Goal: Information Seeking & Learning: Find specific fact

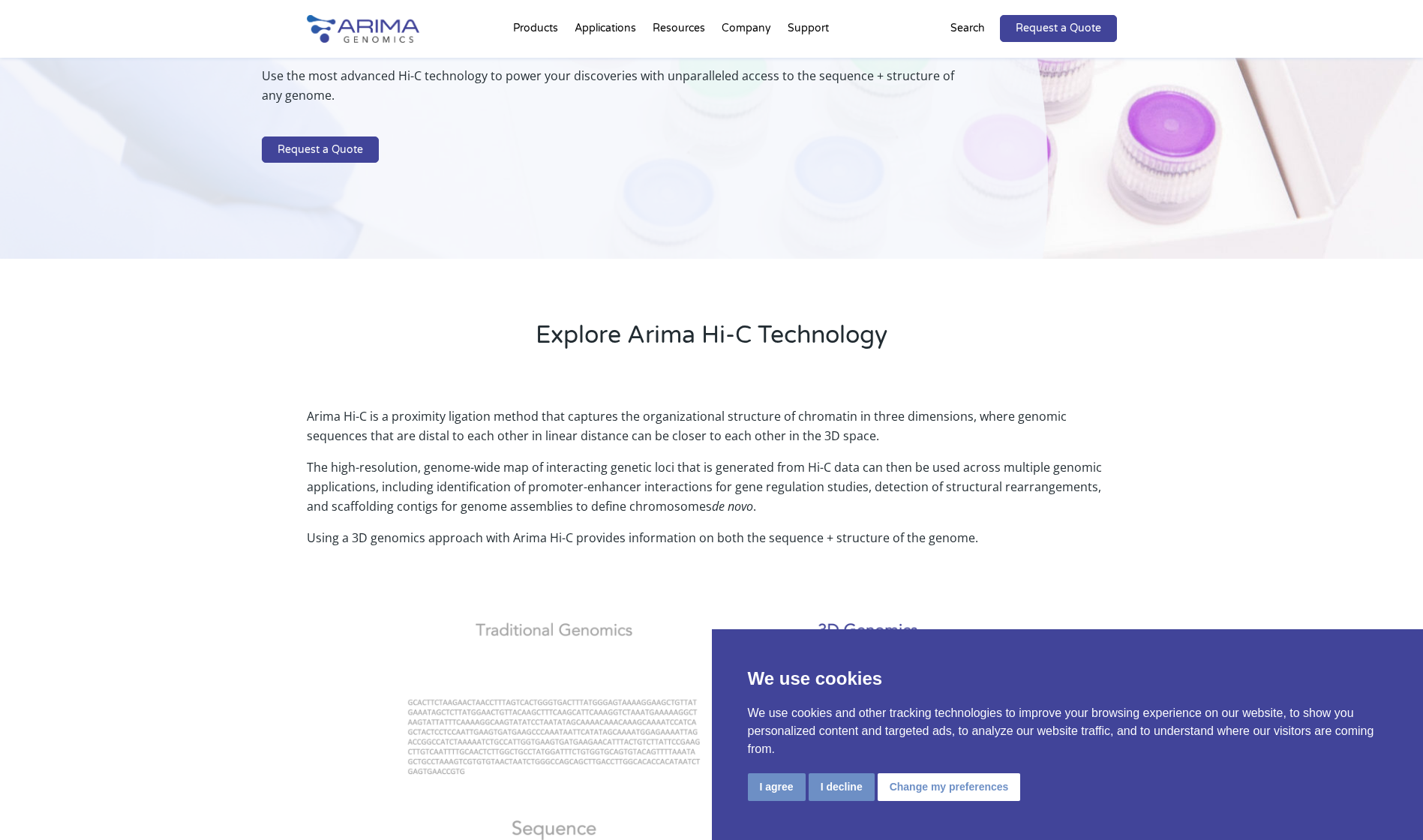
scroll to position [192, 0]
click at [825, 789] on button "I decline" at bounding box center [841, 787] width 66 height 28
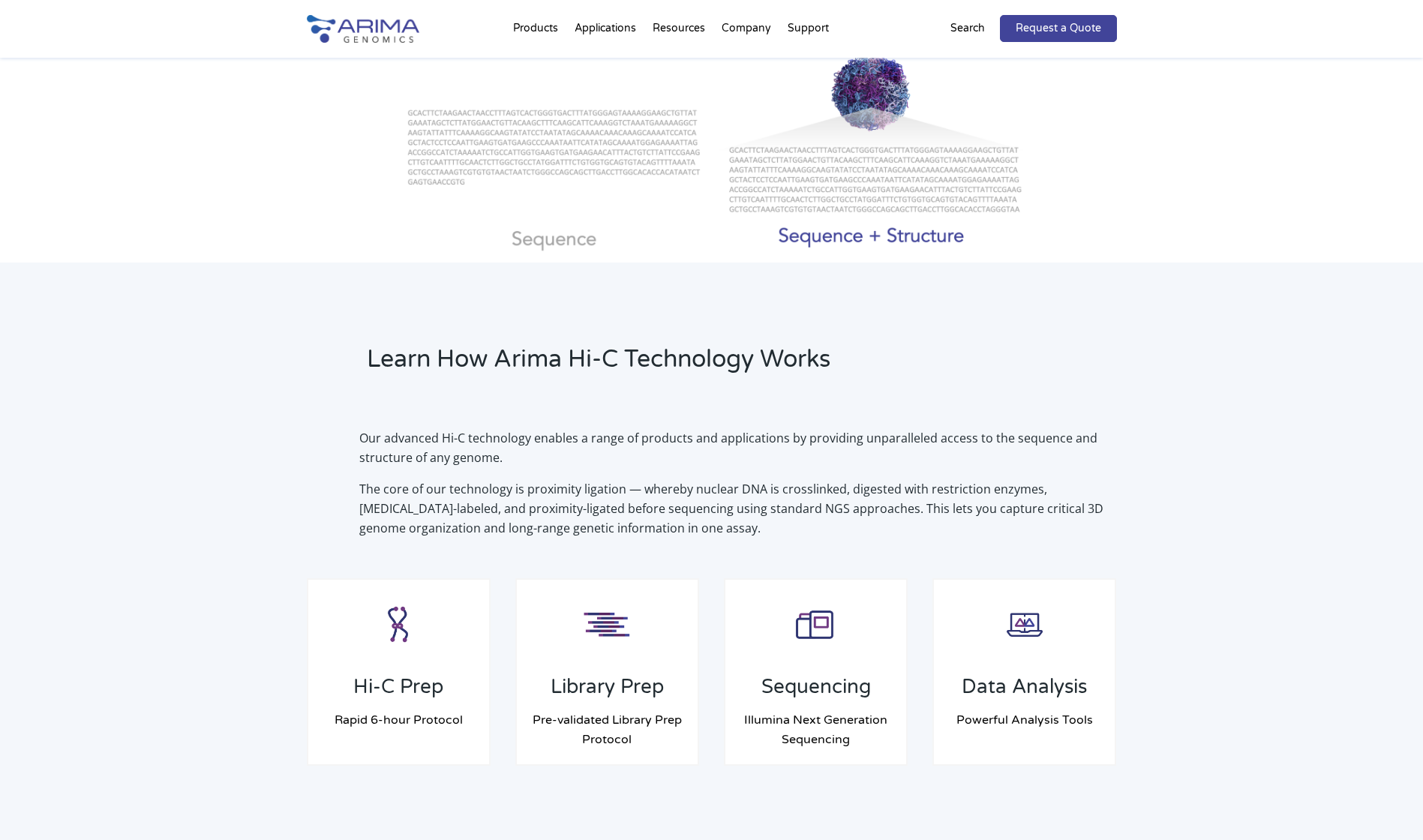
scroll to position [990, 0]
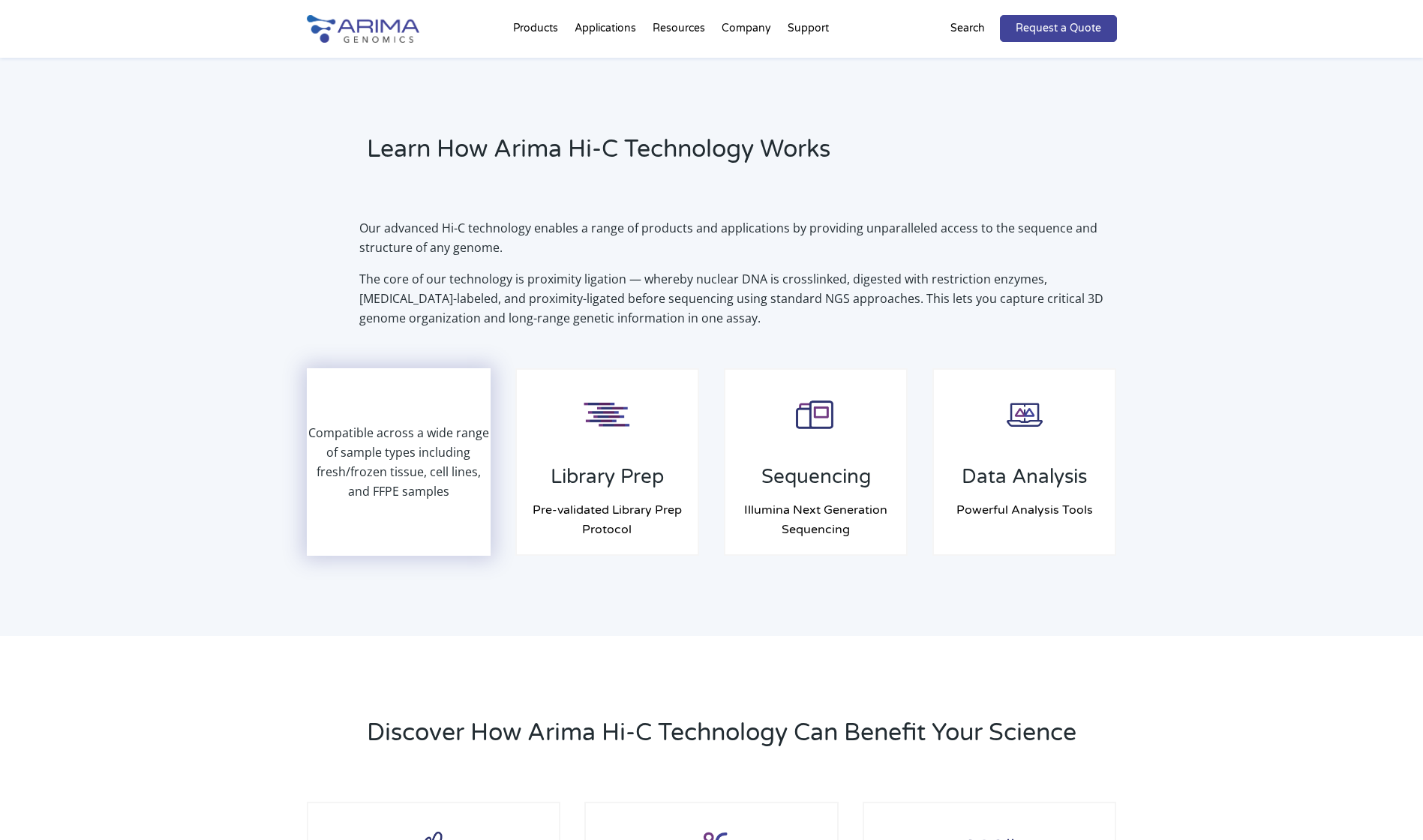
click at [390, 463] on p "Compatible across a wide range of sample types including fresh/frozen tissue, c…" at bounding box center [399, 462] width 181 height 78
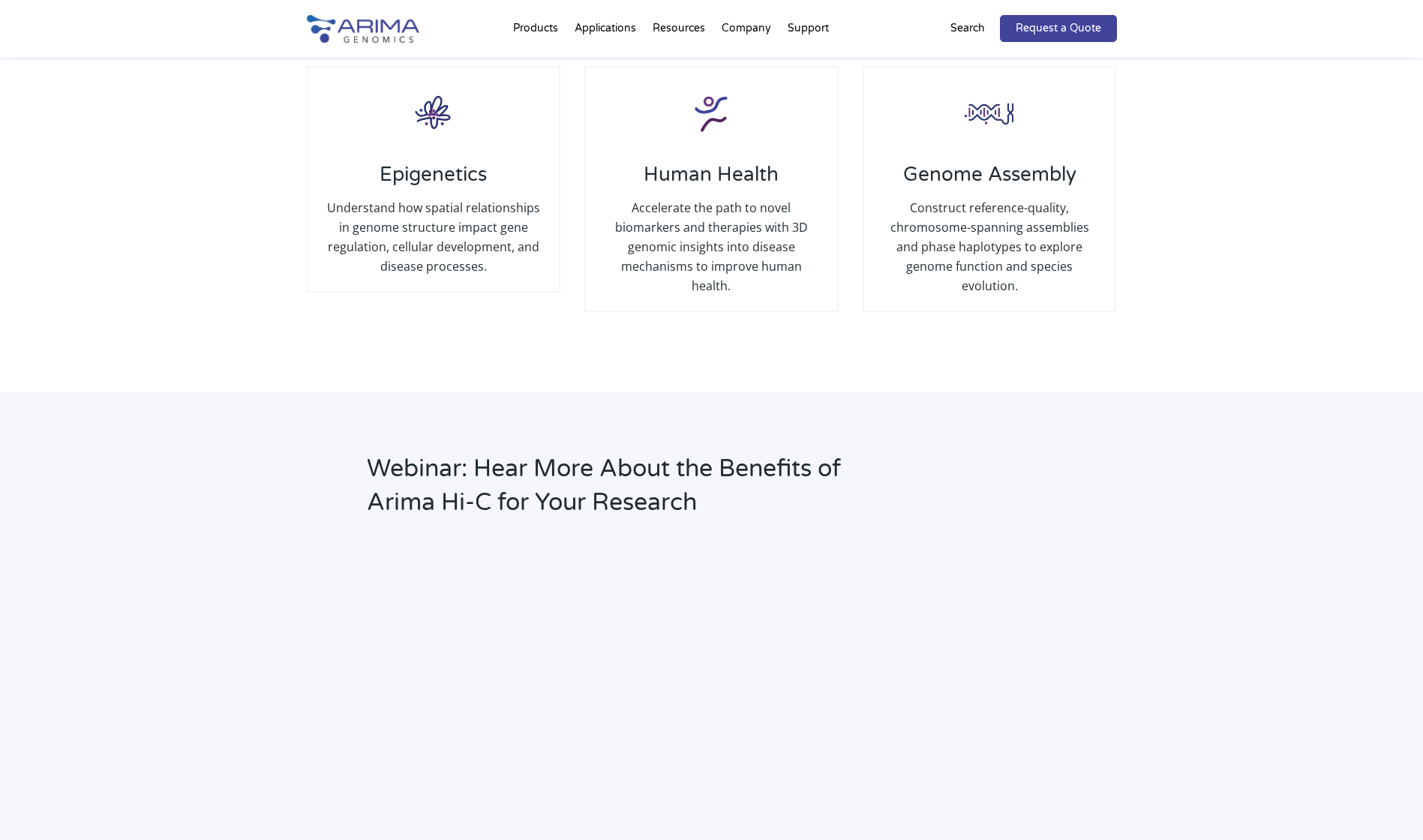
scroll to position [1725, 0]
click at [813, 86] on link "FAQs" at bounding box center [869, 86] width 150 height 30
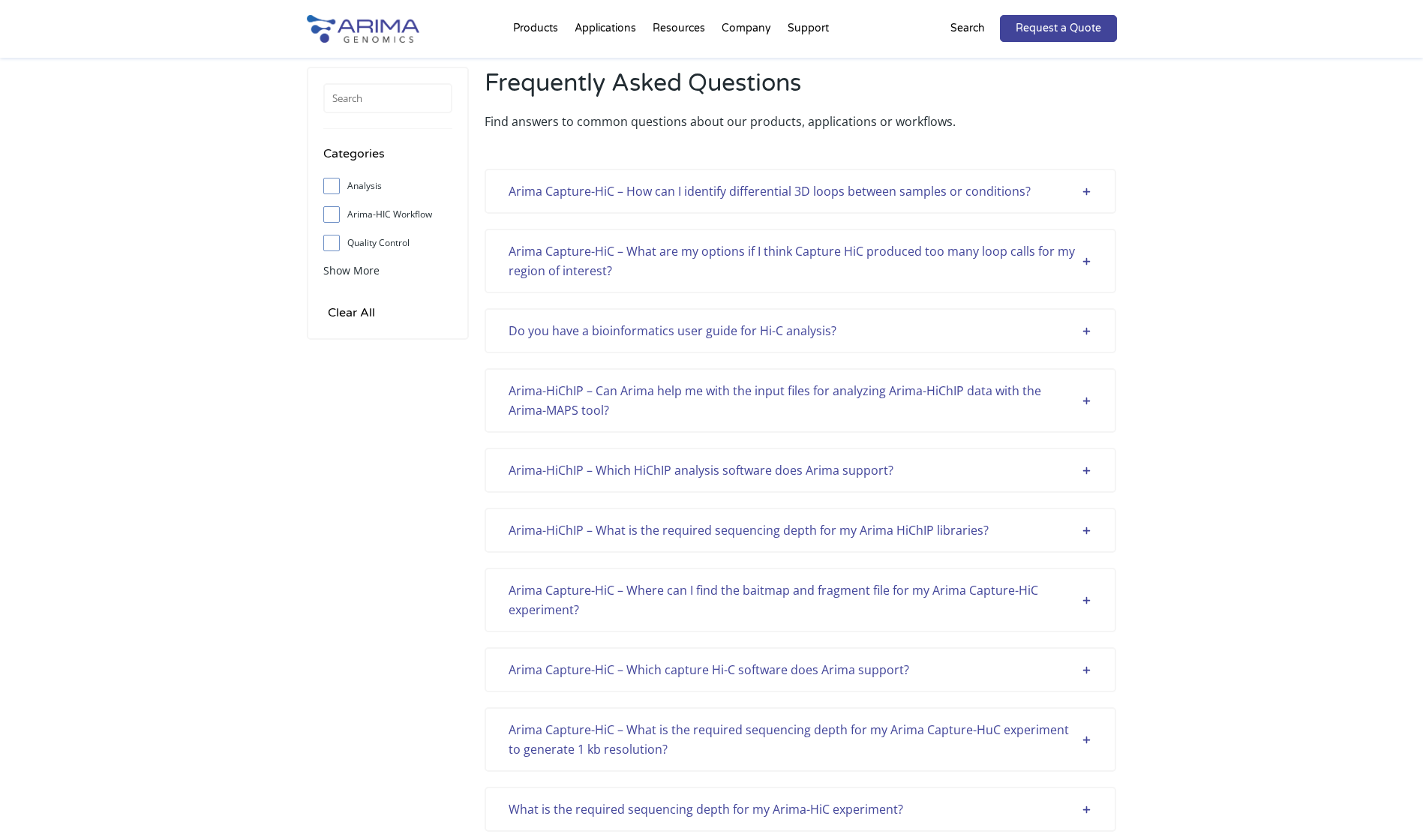
scroll to position [31, 0]
click at [367, 108] on input "text" at bounding box center [387, 100] width 129 height 30
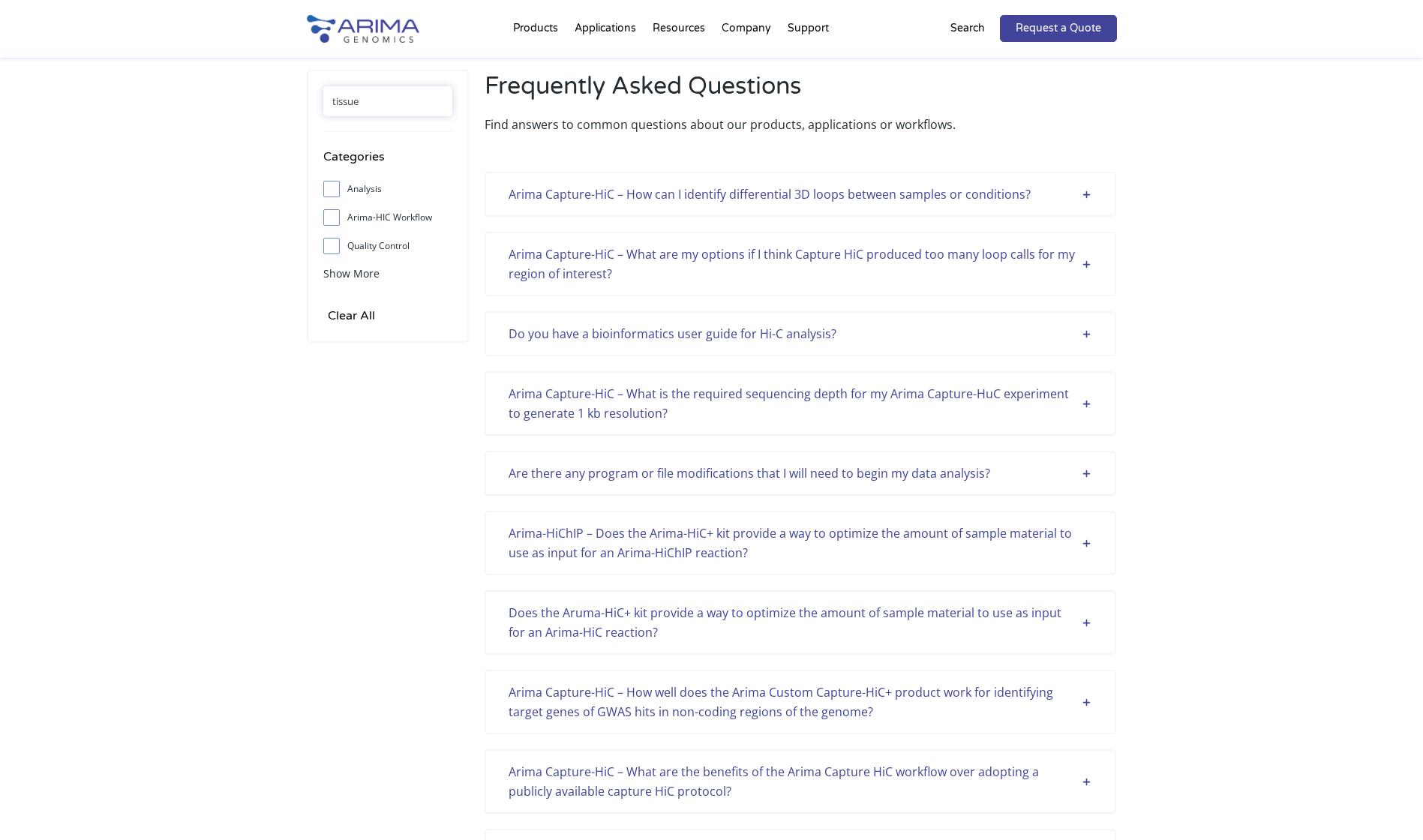
type input "tissue"
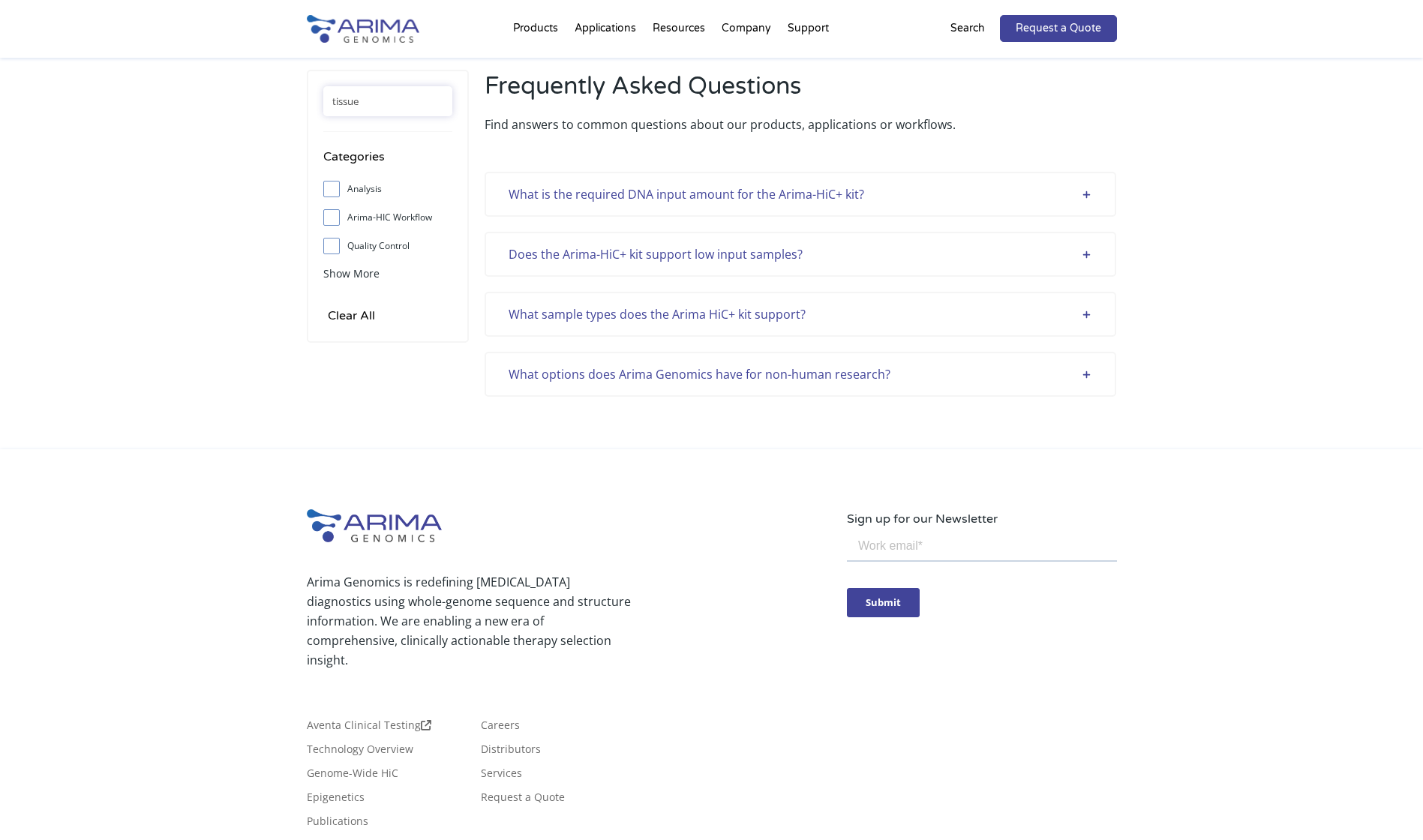
click at [930, 198] on div "What is the required DNA input amount for the Arima-HiC+ kit?" at bounding box center [800, 195] width 584 height 19
click at [912, 195] on div "What is the required DNA input amount for the Arima-HiC+ kit?" at bounding box center [800, 195] width 584 height 19
click at [1085, 200] on div "What is the required DNA input amount for the Arima-HiC+ kit?" at bounding box center [800, 195] width 584 height 19
click at [1075, 248] on div "Does the Arima-HiC+ kit support low input samples?" at bounding box center [800, 254] width 584 height 19
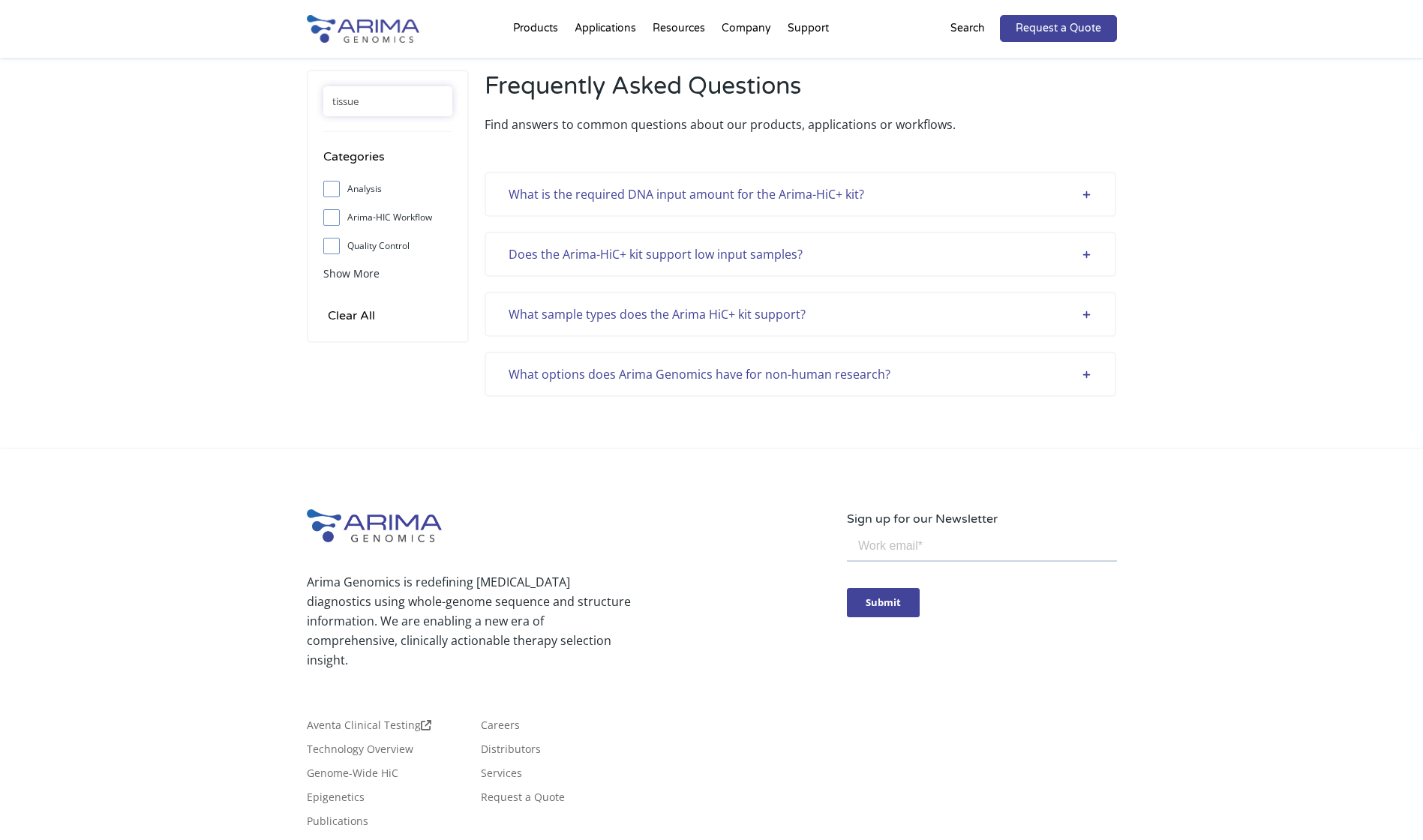
click at [998, 246] on div "Does the Arima-HiC+ kit support low input samples?" at bounding box center [800, 254] width 584 height 19
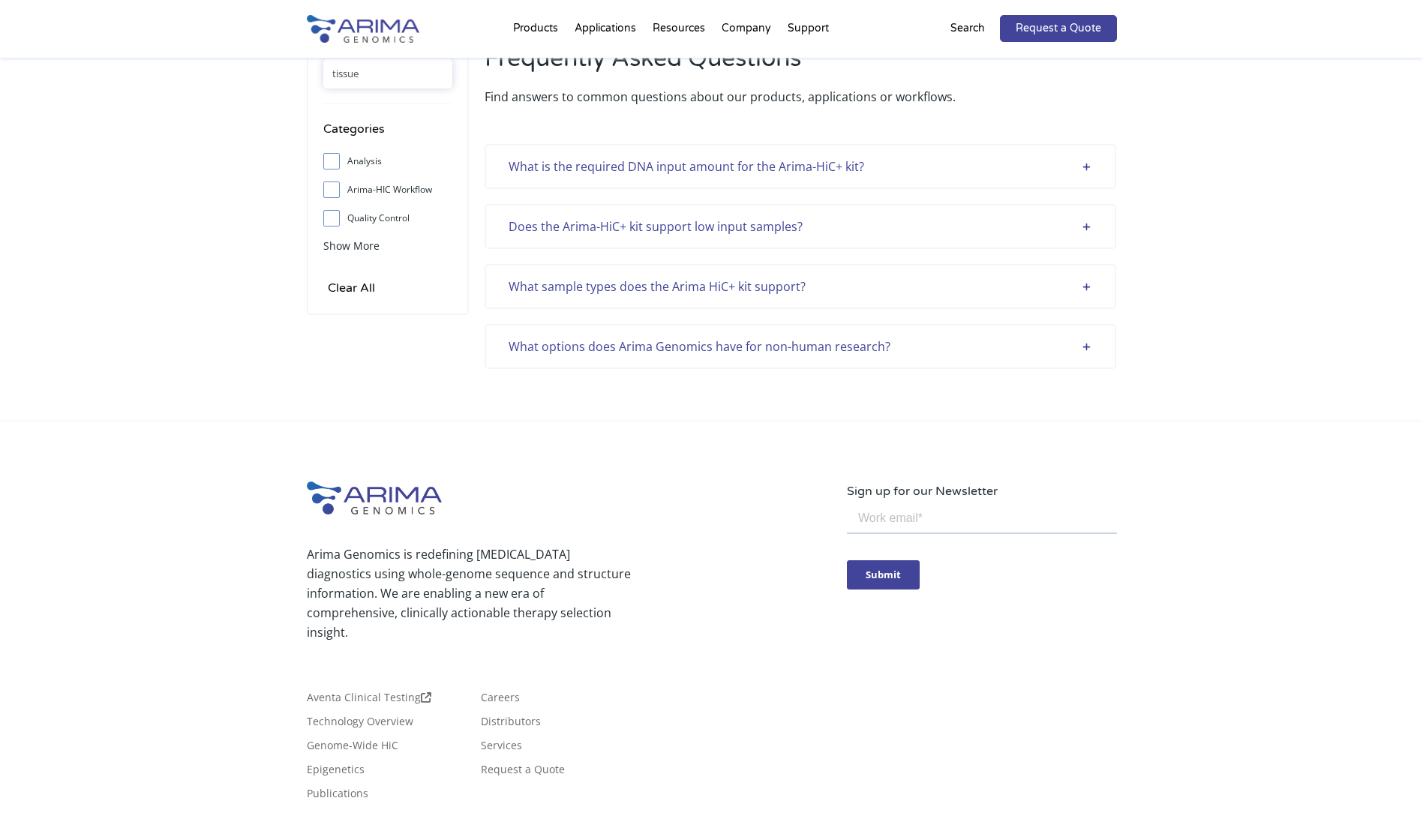
scroll to position [60, 0]
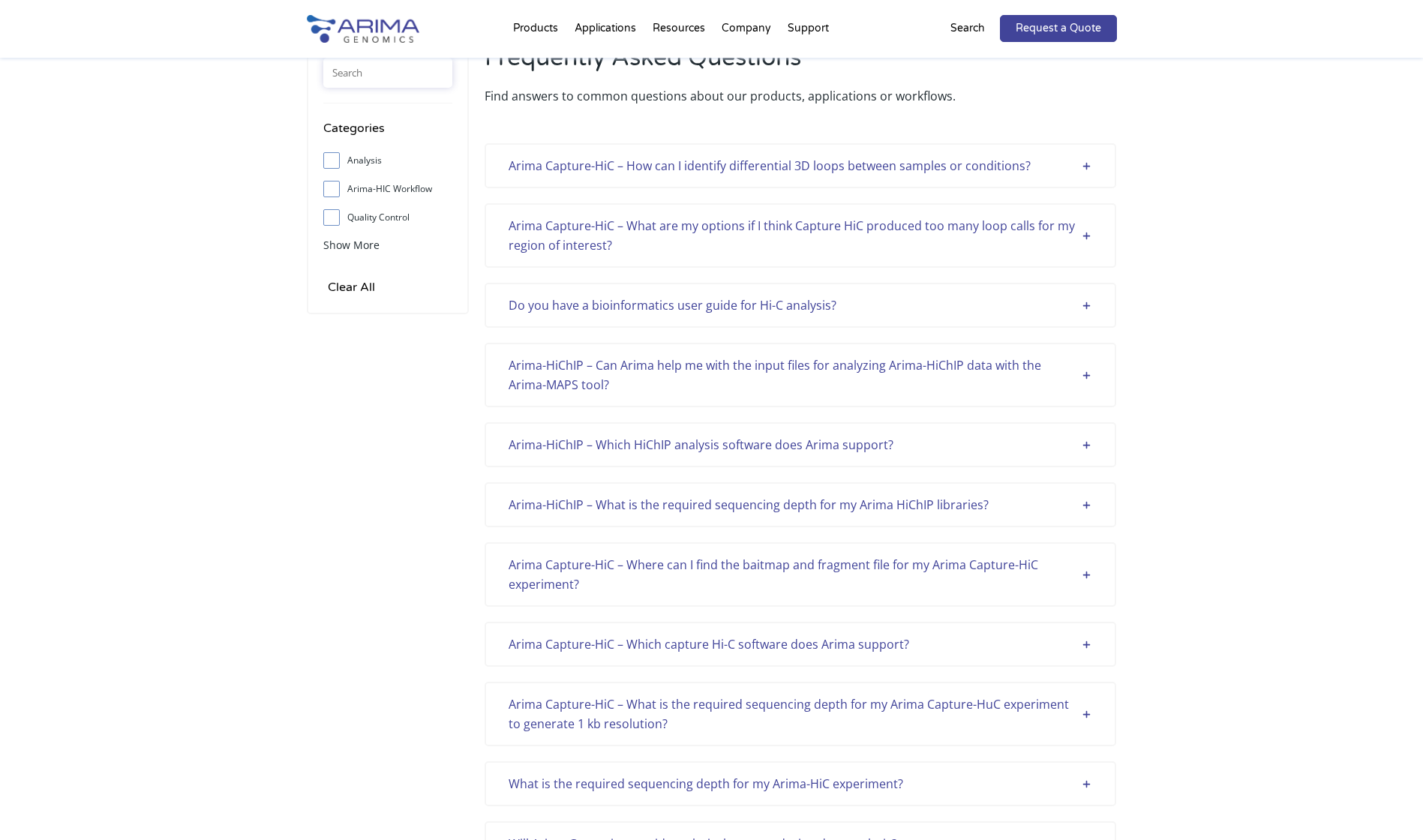
click at [378, 77] on input "text" at bounding box center [387, 72] width 129 height 30
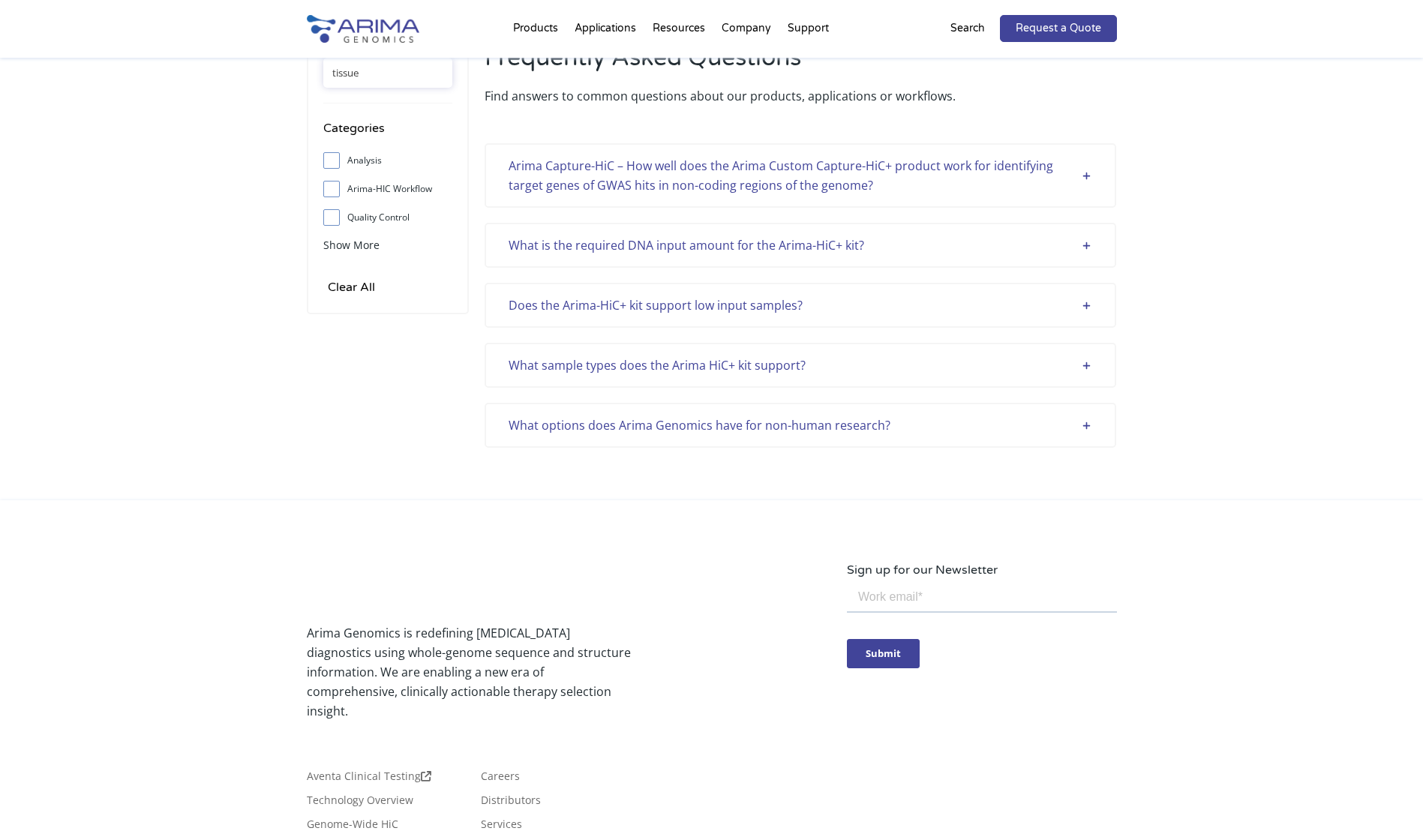
type input "tissue"
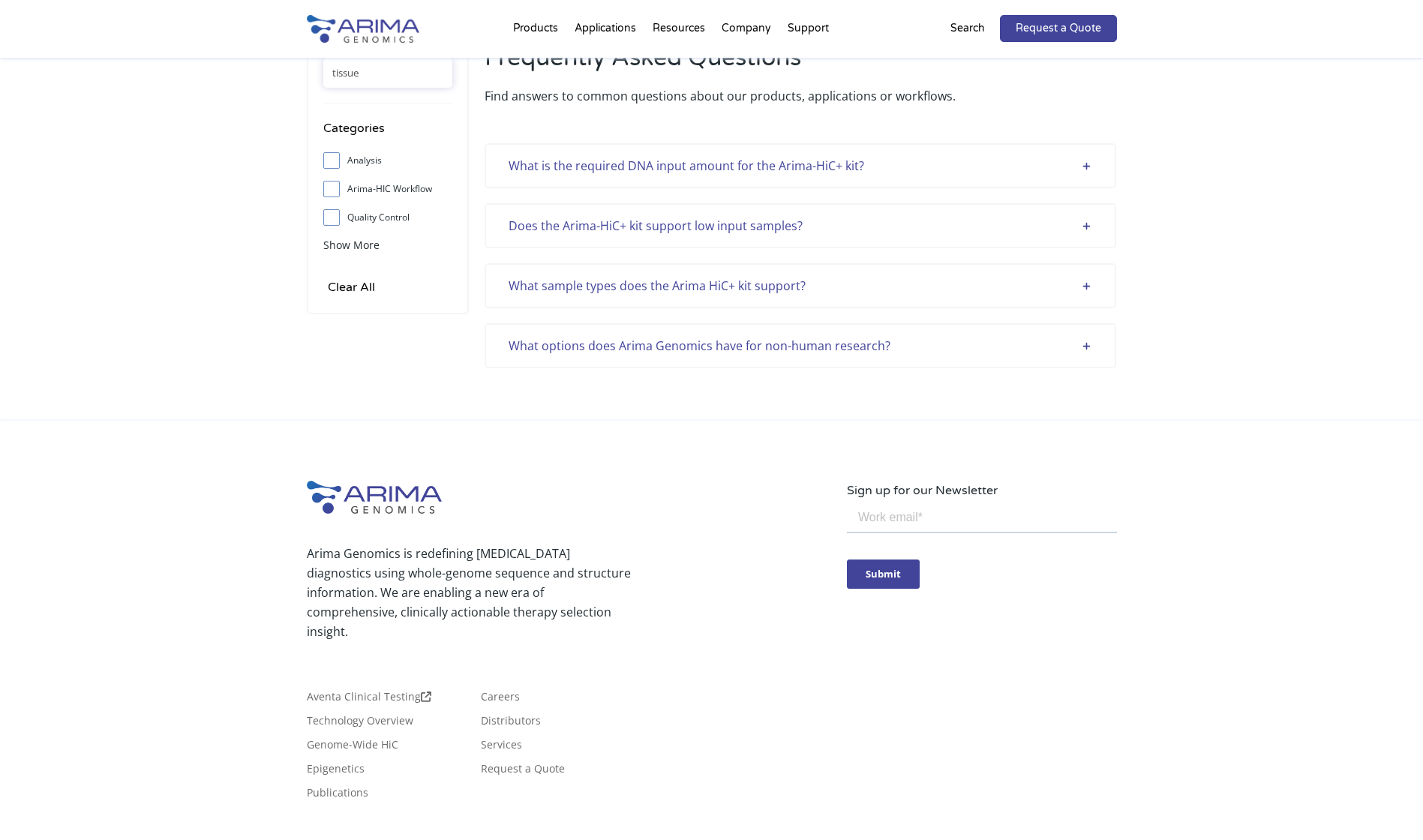
click at [1099, 169] on div "What is the required DNA input amount for the Arima-HiC+ kit? The Arima-HiC ass…" at bounding box center [800, 165] width 631 height 45
click at [1083, 164] on div "What is the required DNA input amount for the Arima-HiC+ kit?" at bounding box center [800, 166] width 584 height 19
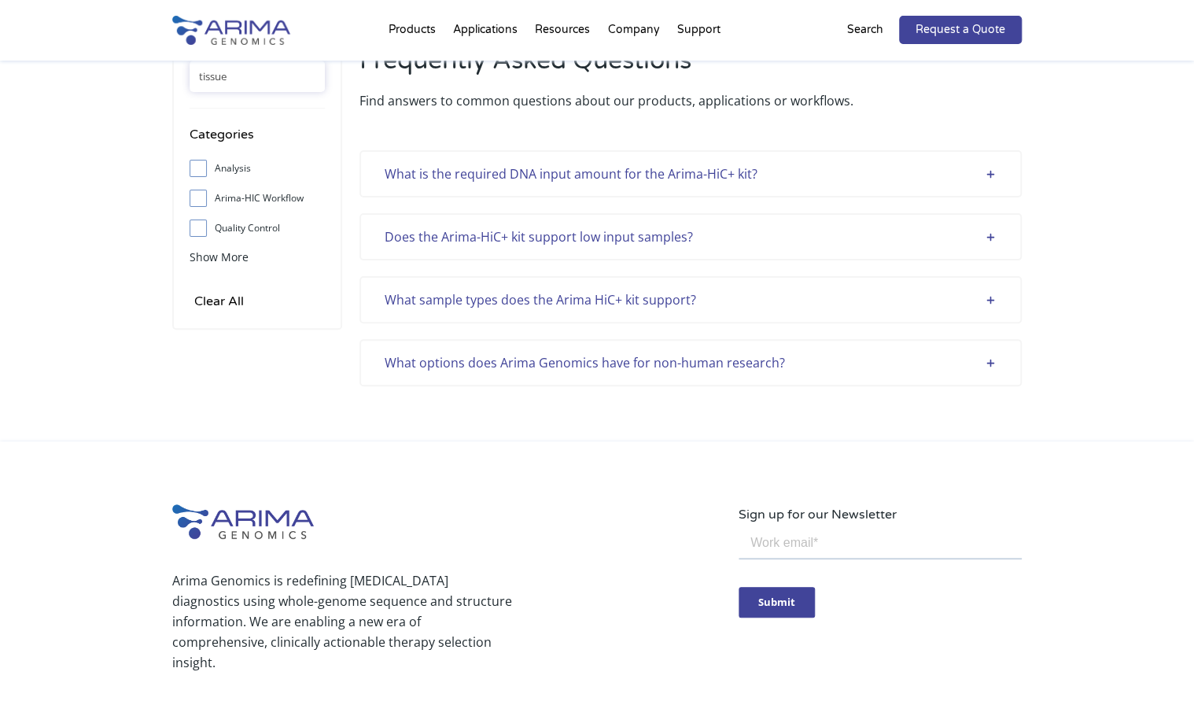
click at [989, 180] on div "What is the required DNA input amount for the Arima-HiC+ kit?" at bounding box center [691, 174] width 612 height 20
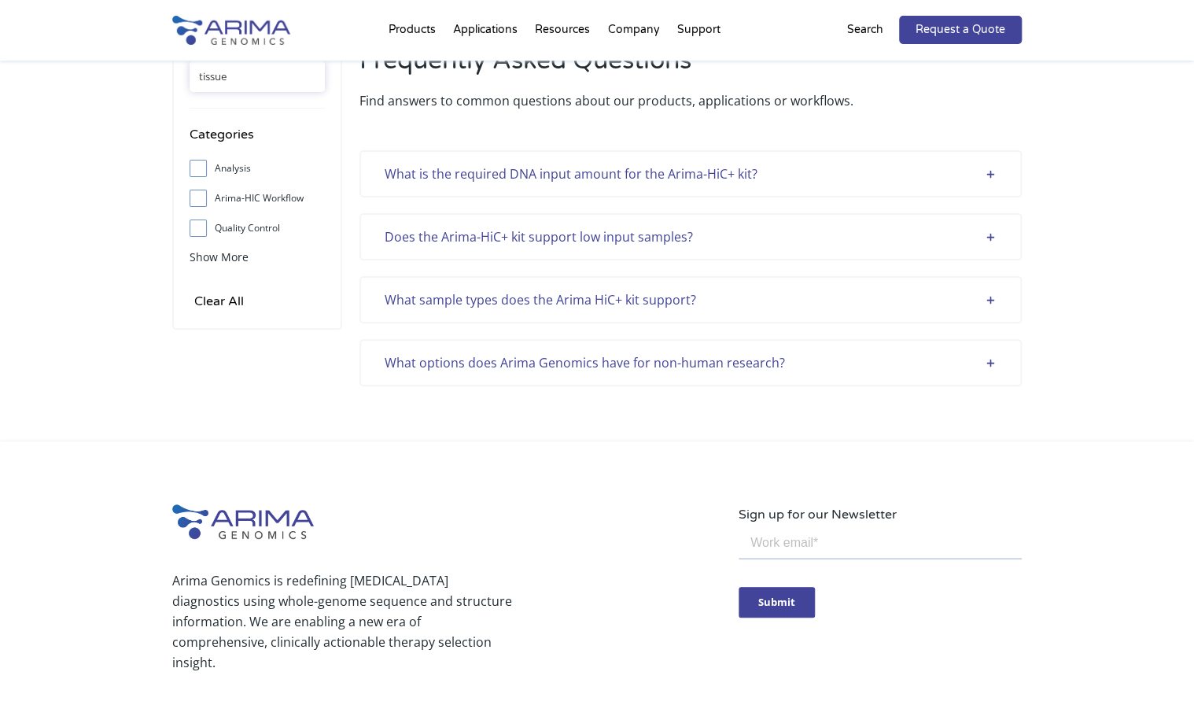
drag, startPoint x: 267, startPoint y: 74, endPoint x: 114, endPoint y: 79, distance: 152.7
click at [114, 79] on div "tissue Categories Analysis Arima-HIC Workflow Quality Control Sample Support Sh…" at bounding box center [597, 220] width 1194 height 444
click at [116, 79] on div "tissue Categories Analysis Arima-HIC Workflow Quality Control Sample Support Sh…" at bounding box center [597, 220] width 1194 height 444
click at [262, 72] on input "tissue" at bounding box center [257, 76] width 135 height 31
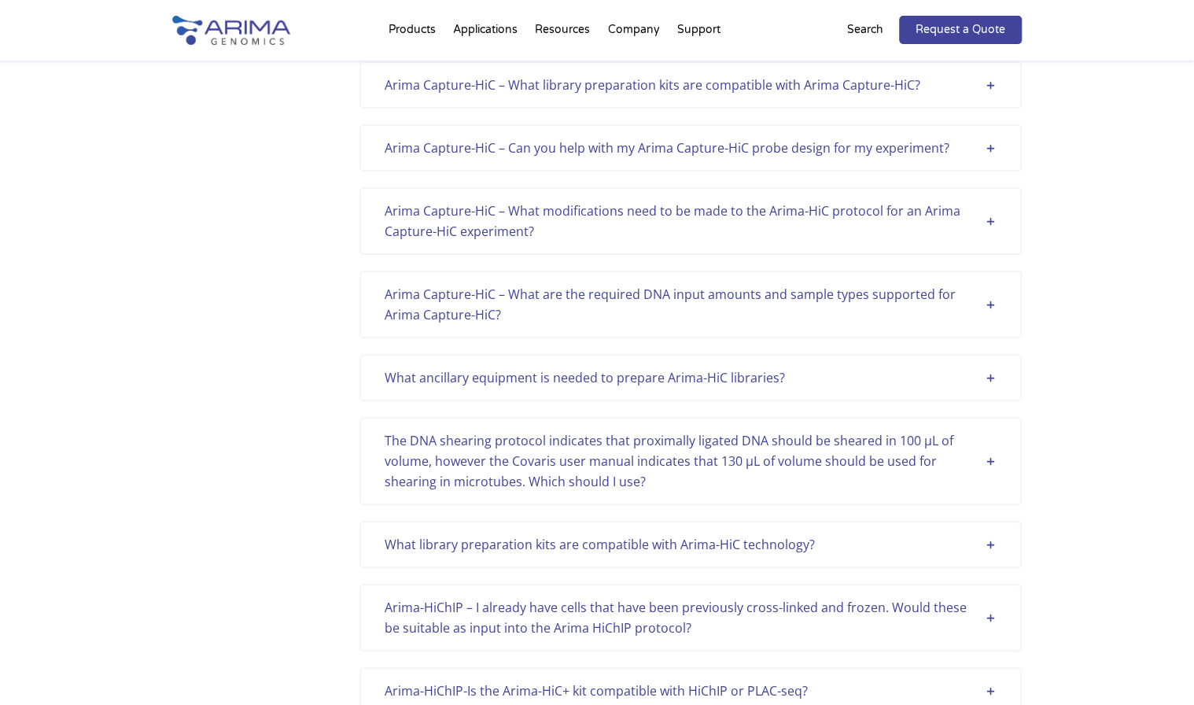
scroll to position [3093, 0]
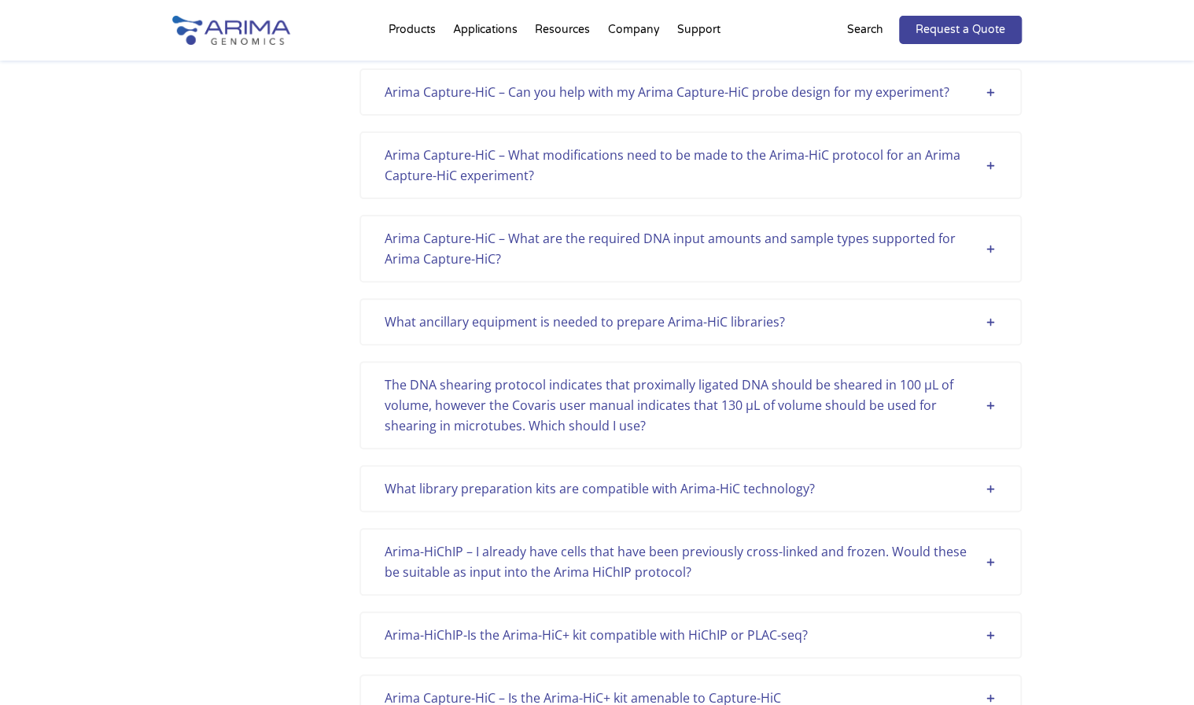
click at [977, 239] on div "Arima Capture-HiC – What are the required DNA input amounts and sample types su…" at bounding box center [691, 248] width 612 height 41
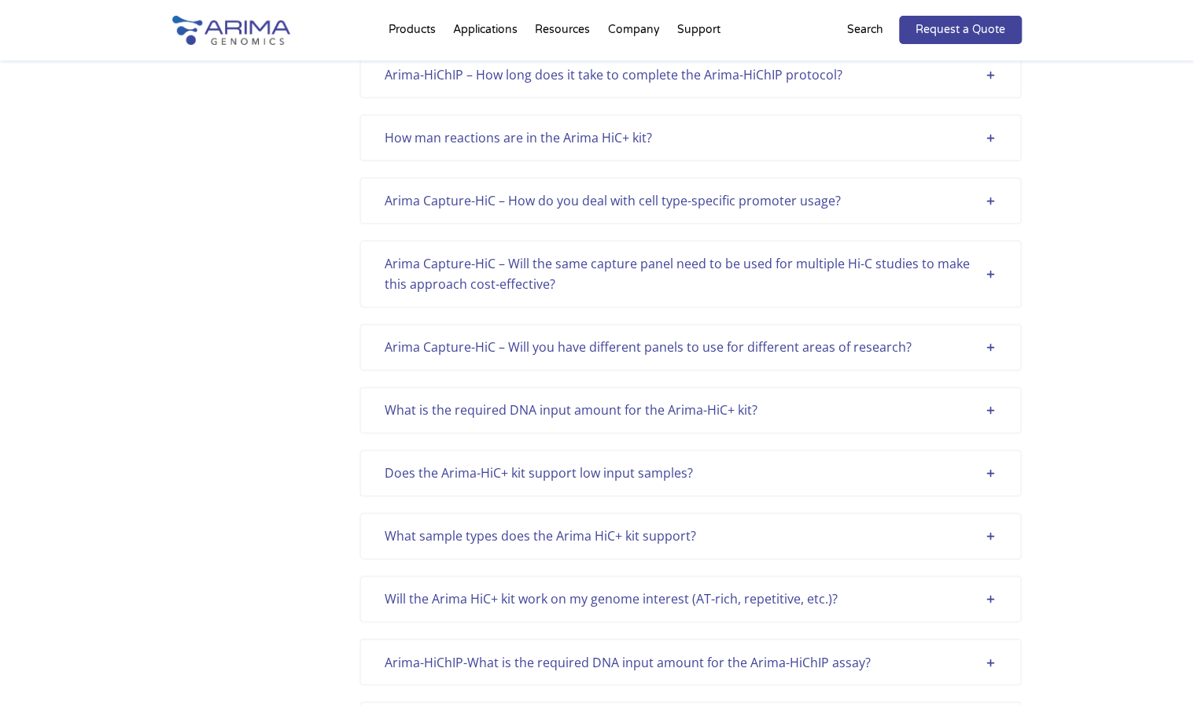
scroll to position [3844, 0]
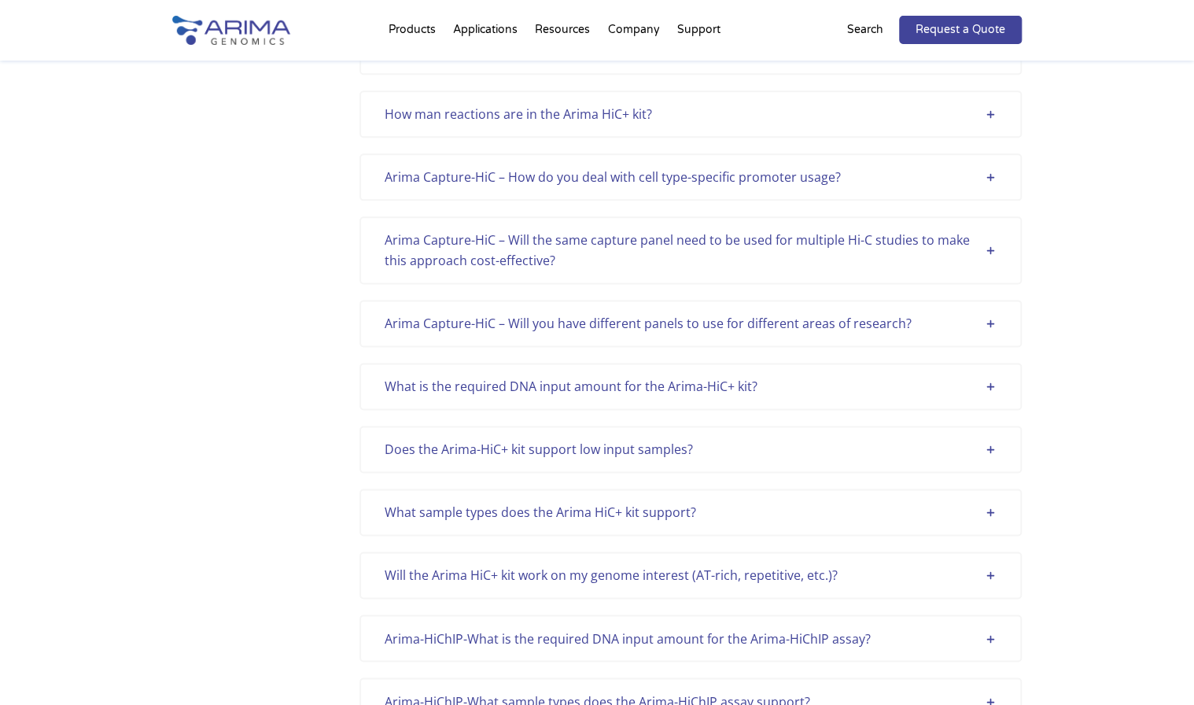
click at [988, 376] on div "What is the required DNA input amount for the Arima-HiC+ kit?" at bounding box center [691, 386] width 612 height 20
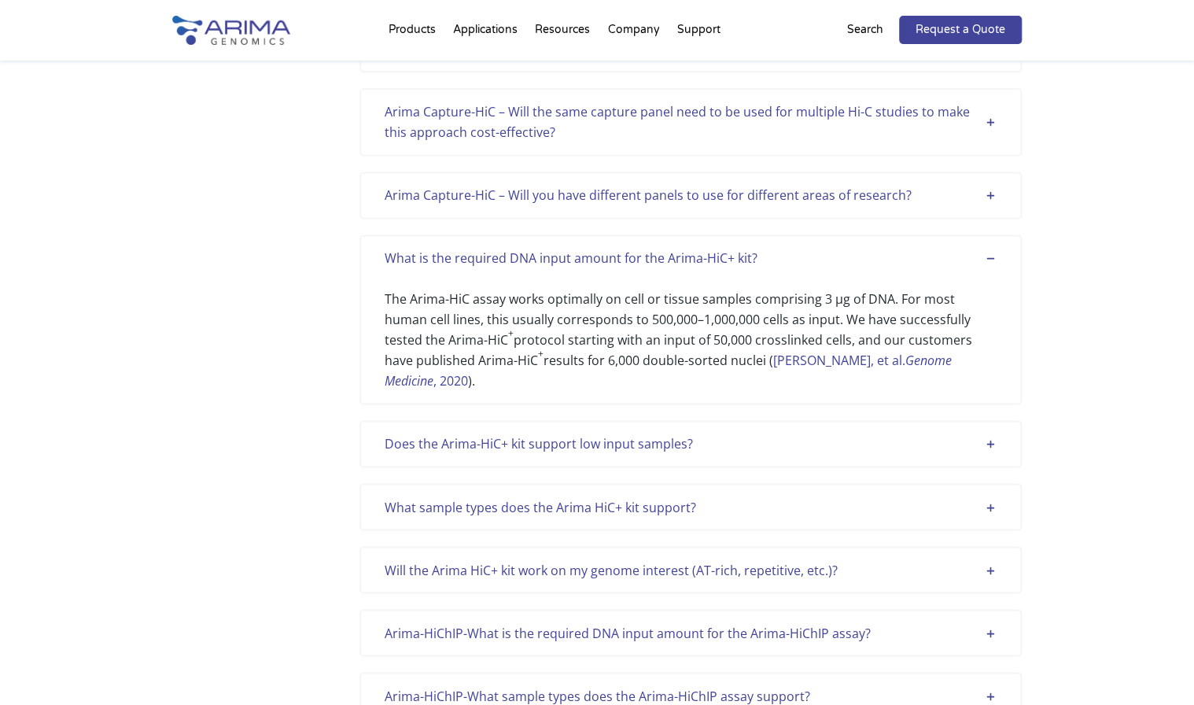
scroll to position [3993, 0]
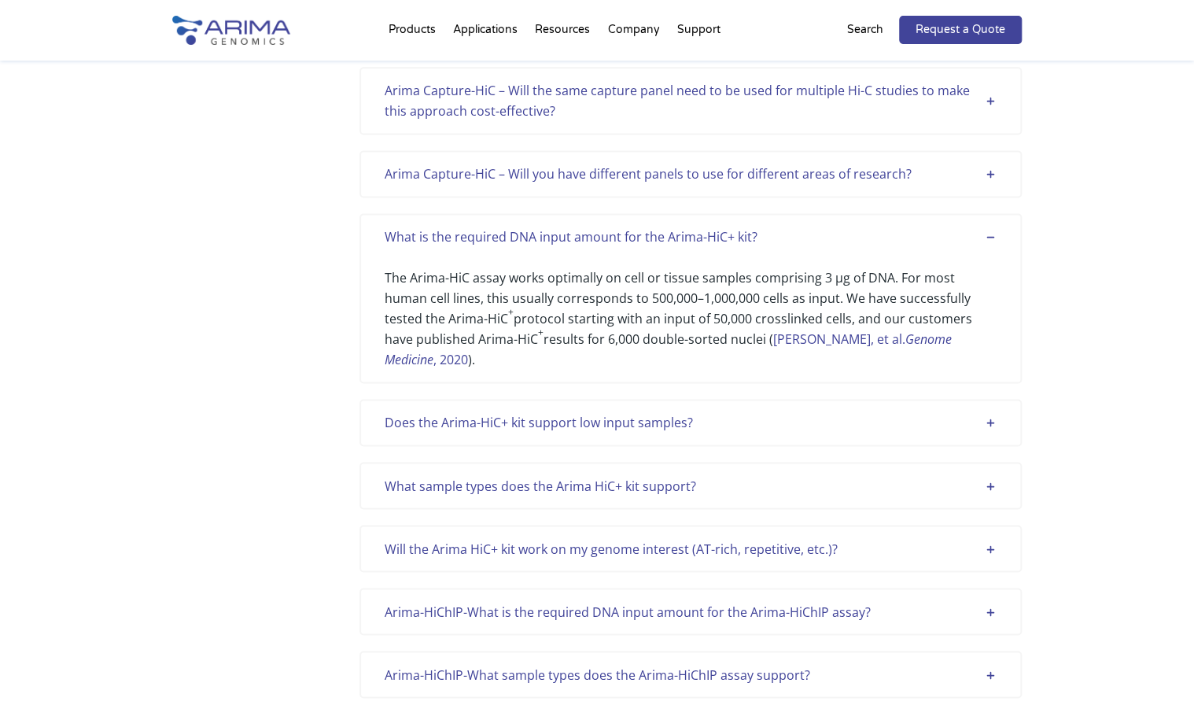
click at [994, 399] on div "Does the Arima-HiC+ kit support low input samples? While a cell or tissue sampl…" at bounding box center [691, 422] width 662 height 47
click at [987, 412] on div "Does the Arima-HiC+ kit support low input samples?" at bounding box center [691, 422] width 612 height 20
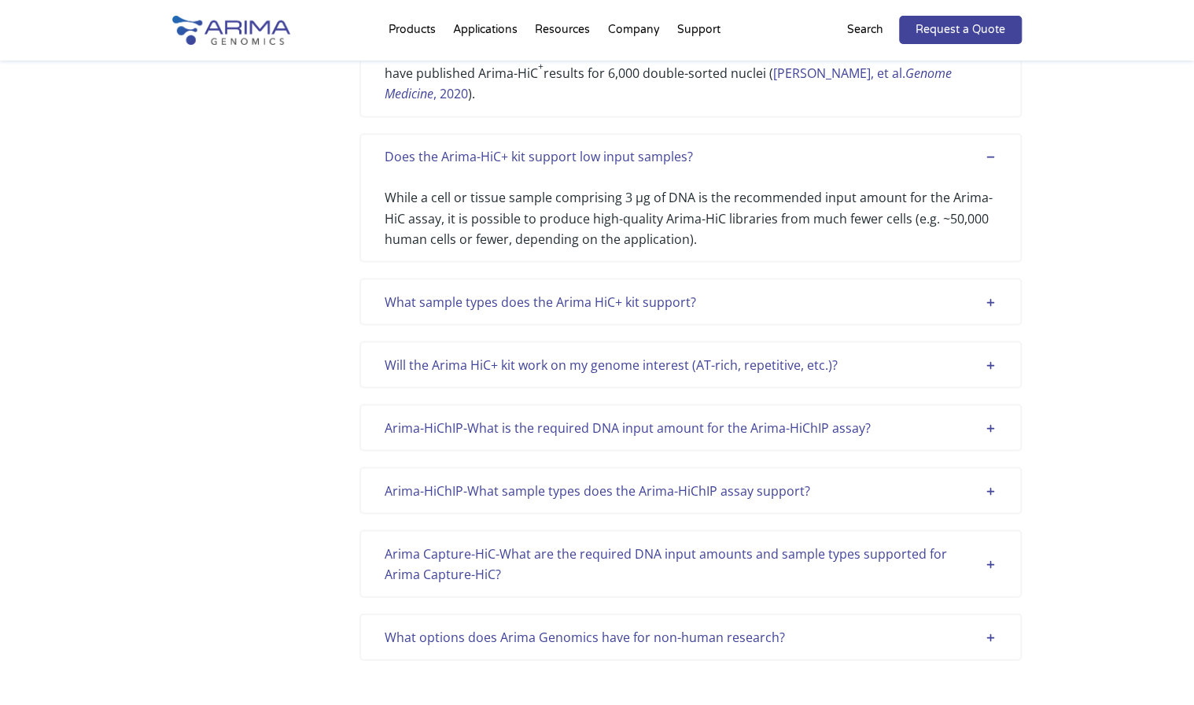
scroll to position [4307, 0]
